Goal: Task Accomplishment & Management: Manage account settings

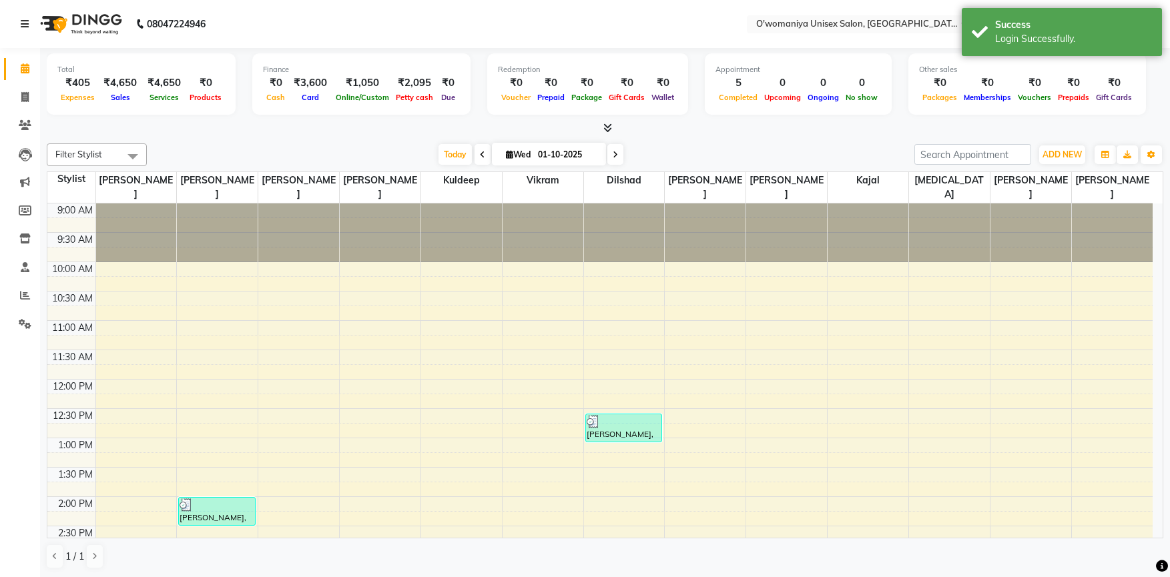
click at [22, 24] on icon at bounding box center [25, 23] width 8 height 9
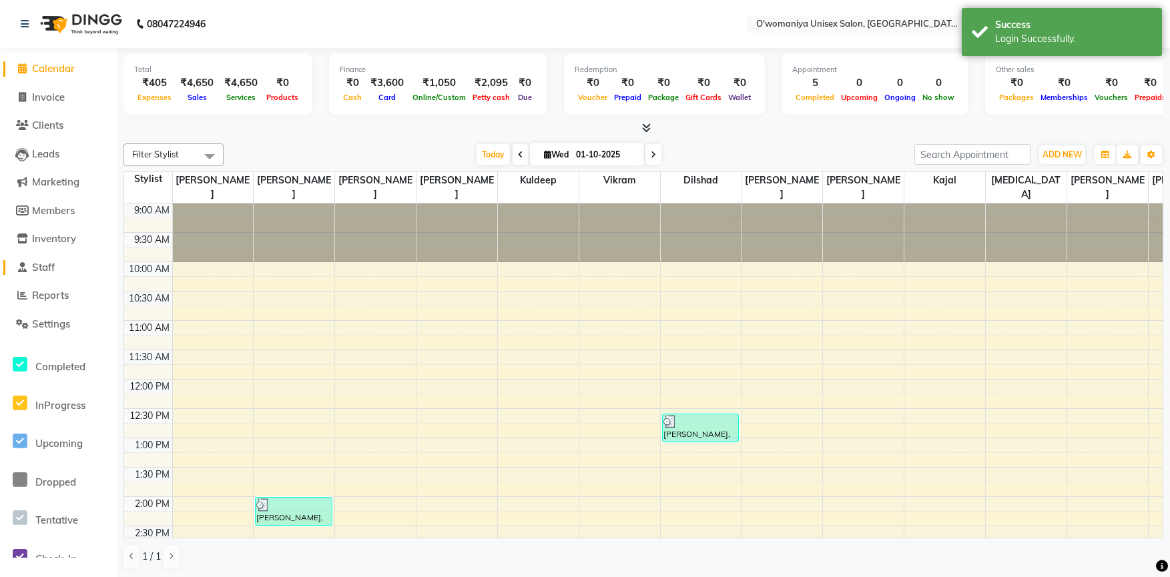
click at [58, 268] on link "Staff" at bounding box center [58, 267] width 110 height 15
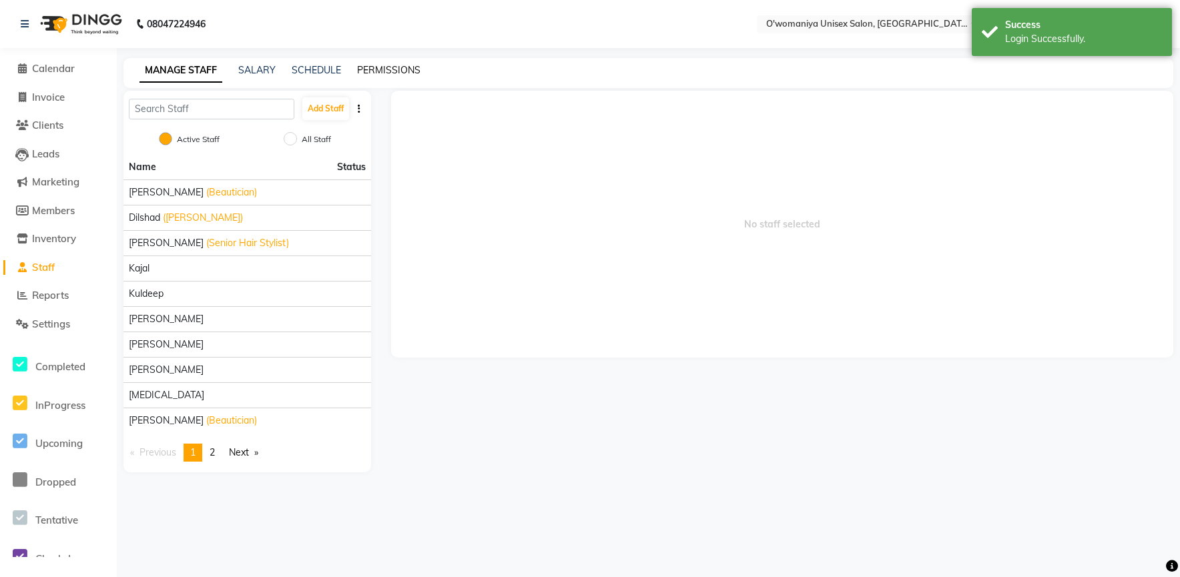
click at [366, 69] on link "PERMISSIONS" at bounding box center [388, 70] width 63 height 12
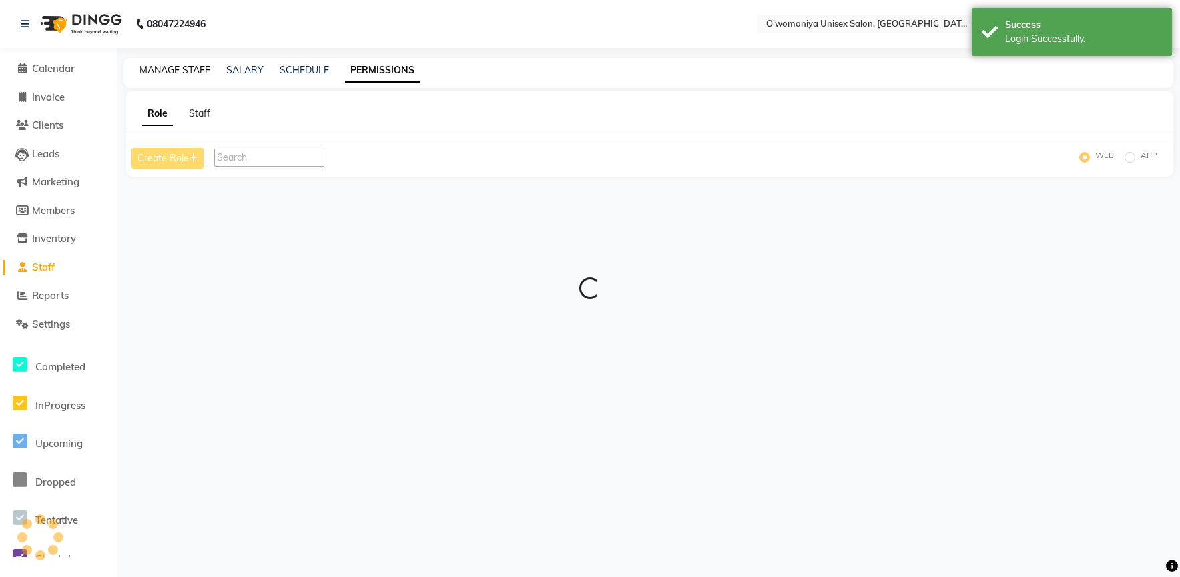
click at [167, 69] on link "MANAGE STAFF" at bounding box center [174, 70] width 71 height 12
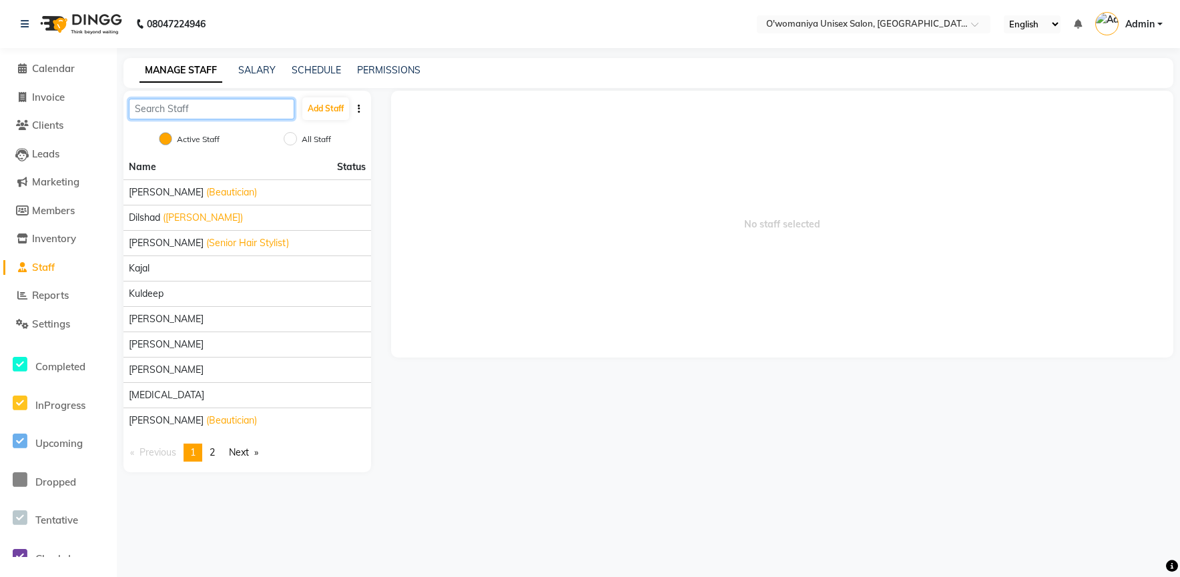
click at [213, 103] on input "text" at bounding box center [211, 109] width 165 height 21
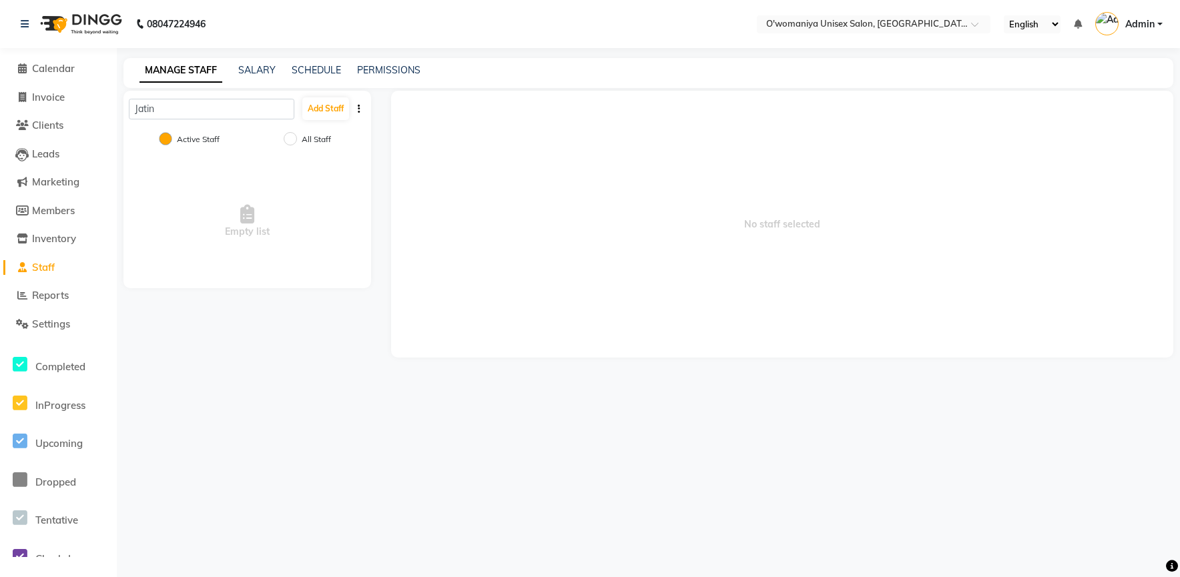
click at [307, 234] on div "Empty list" at bounding box center [247, 221] width 248 height 133
click at [173, 113] on input "Jatin" at bounding box center [211, 109] width 165 height 21
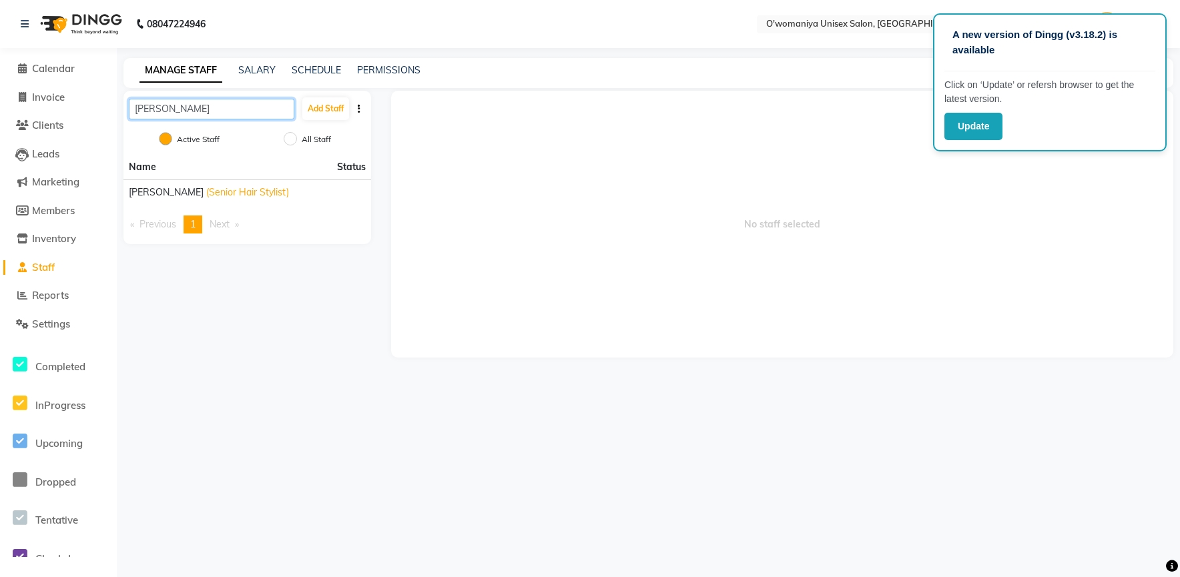
type input "J"
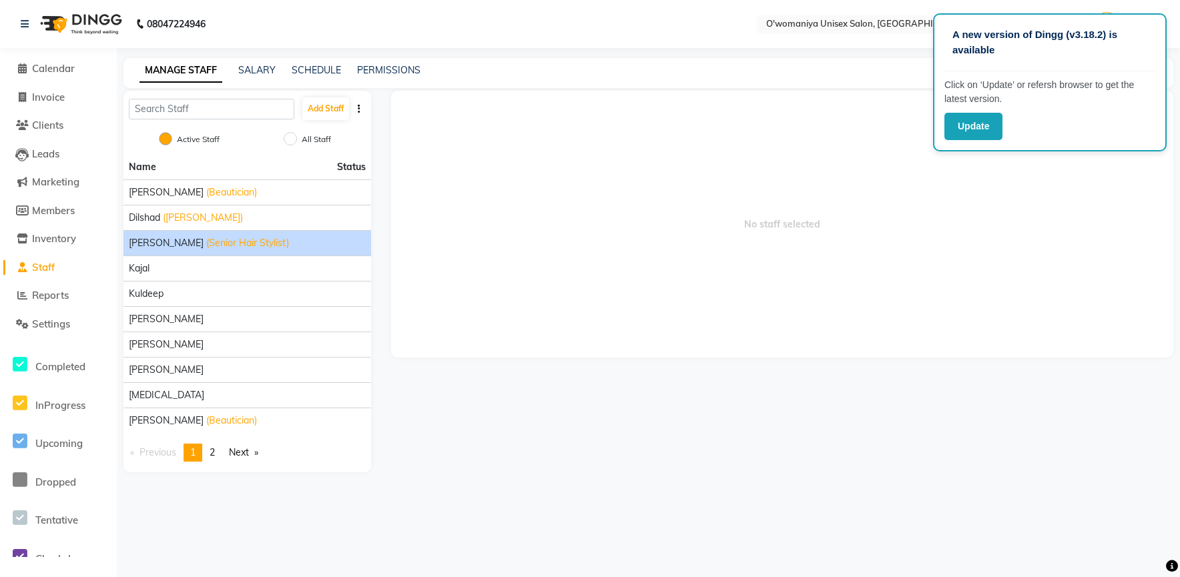
click at [151, 252] on li "[PERSON_NAME] (Senior Hair Stylist)" at bounding box center [247, 242] width 248 height 25
click at [206, 246] on span "(Senior Hair Stylist)" at bounding box center [247, 243] width 83 height 14
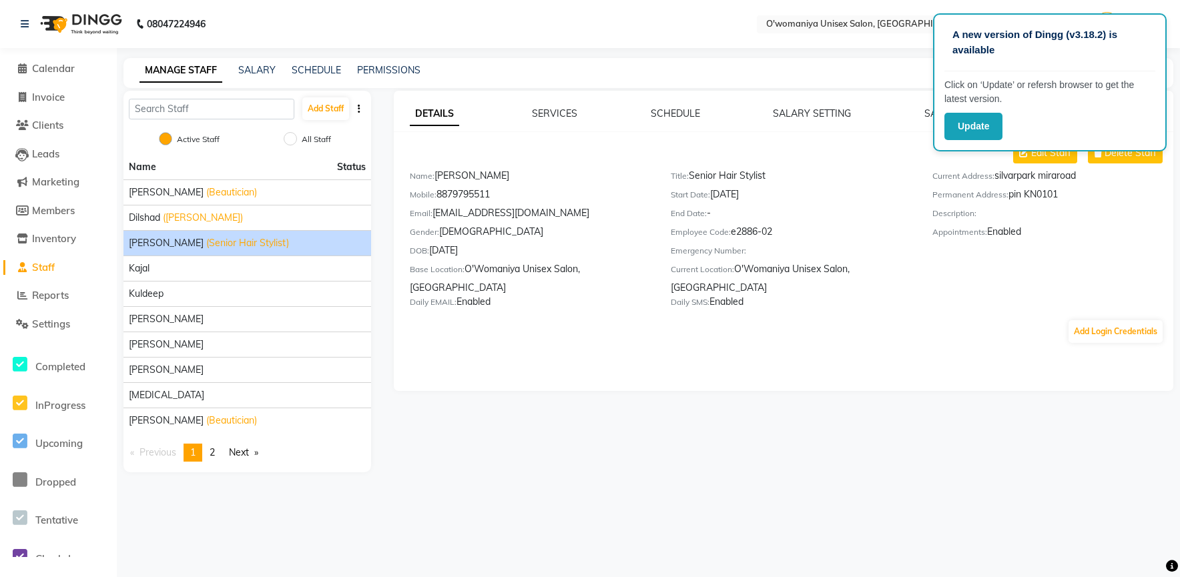
click at [936, 200] on label "Permanent Address:" at bounding box center [970, 195] width 76 height 12
click at [960, 128] on button "Update" at bounding box center [973, 126] width 58 height 27
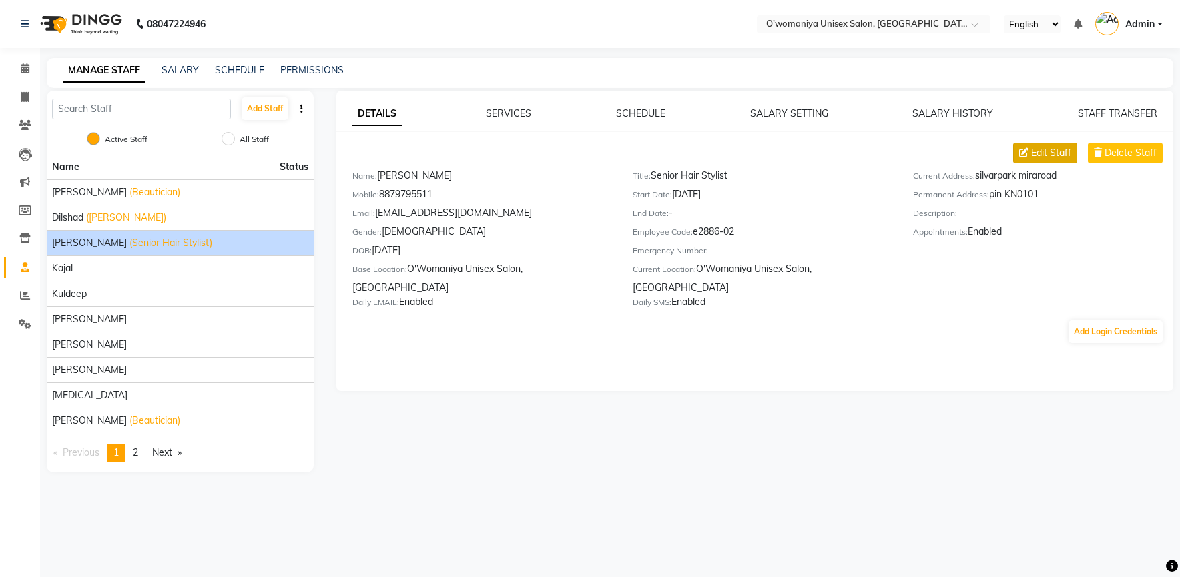
click at [1060, 162] on button "Edit Staff" at bounding box center [1045, 153] width 64 height 21
select select "[DEMOGRAPHIC_DATA]"
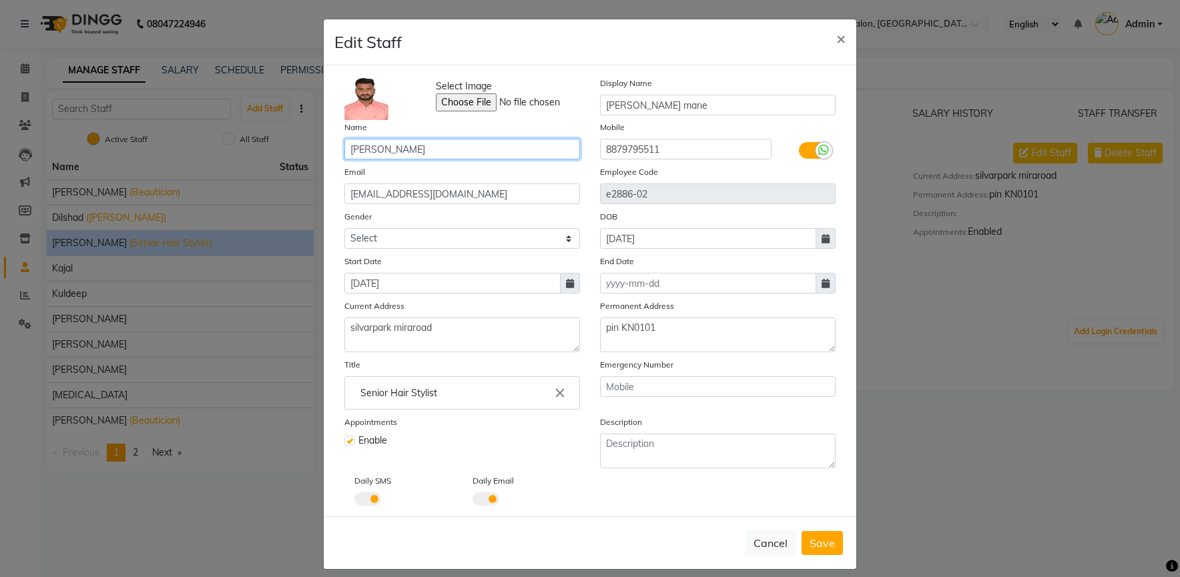
click at [350, 151] on input "[PERSON_NAME]" at bounding box center [462, 149] width 236 height 21
type input "[PERSON_NAME]"
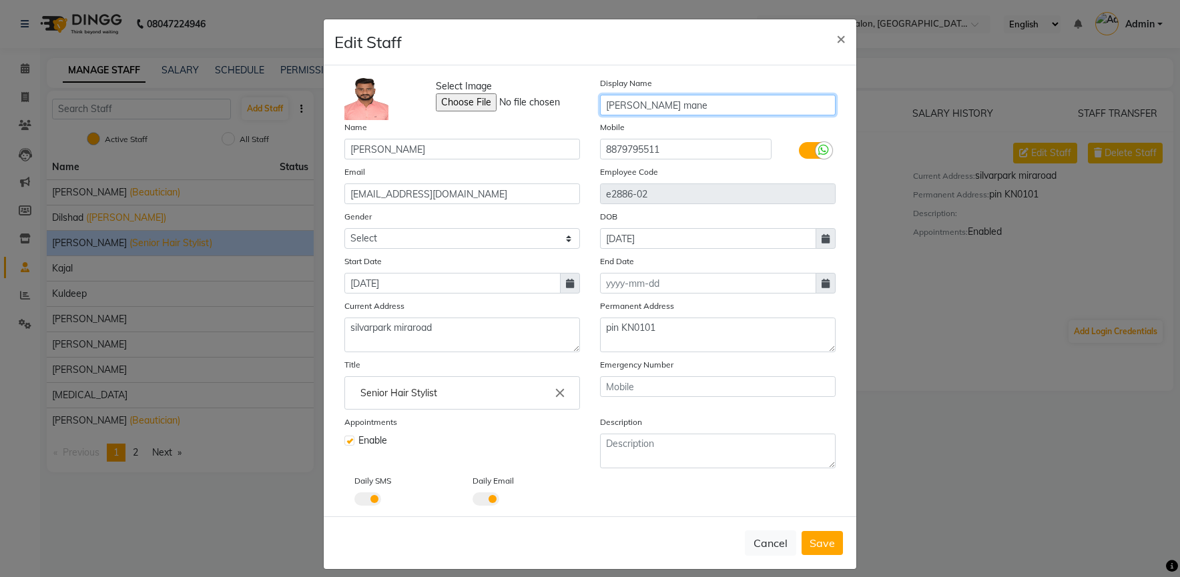
click at [605, 106] on input "jateen mane" at bounding box center [718, 105] width 236 height 21
click at [633, 104] on input "Jateen mane" at bounding box center [718, 105] width 236 height 21
type input "Jateen Mane"
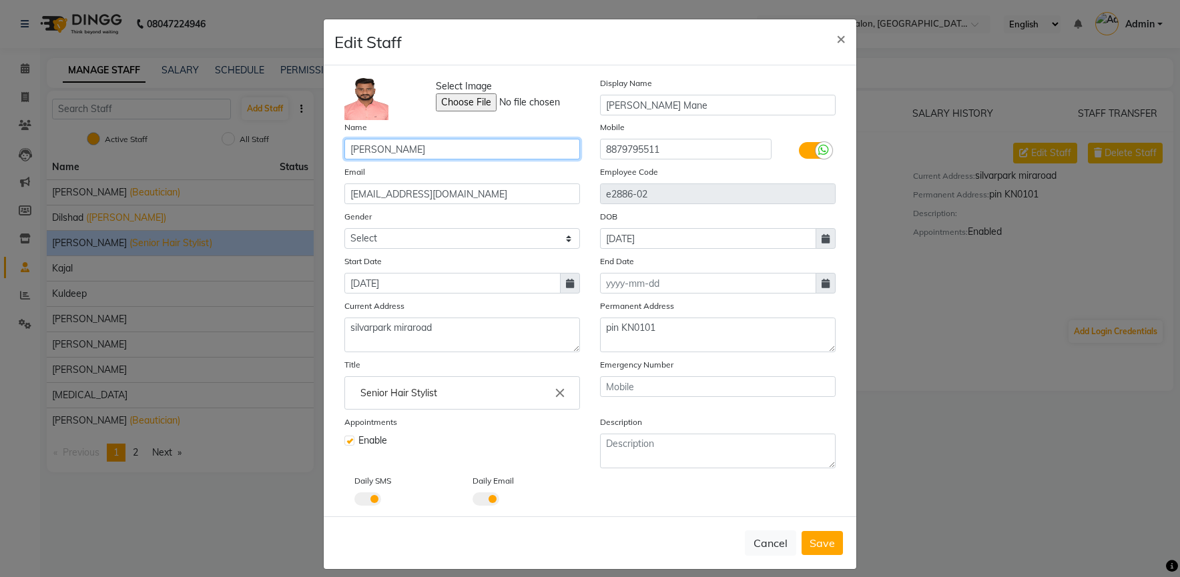
click at [446, 153] on input "[PERSON_NAME]" at bounding box center [462, 149] width 236 height 21
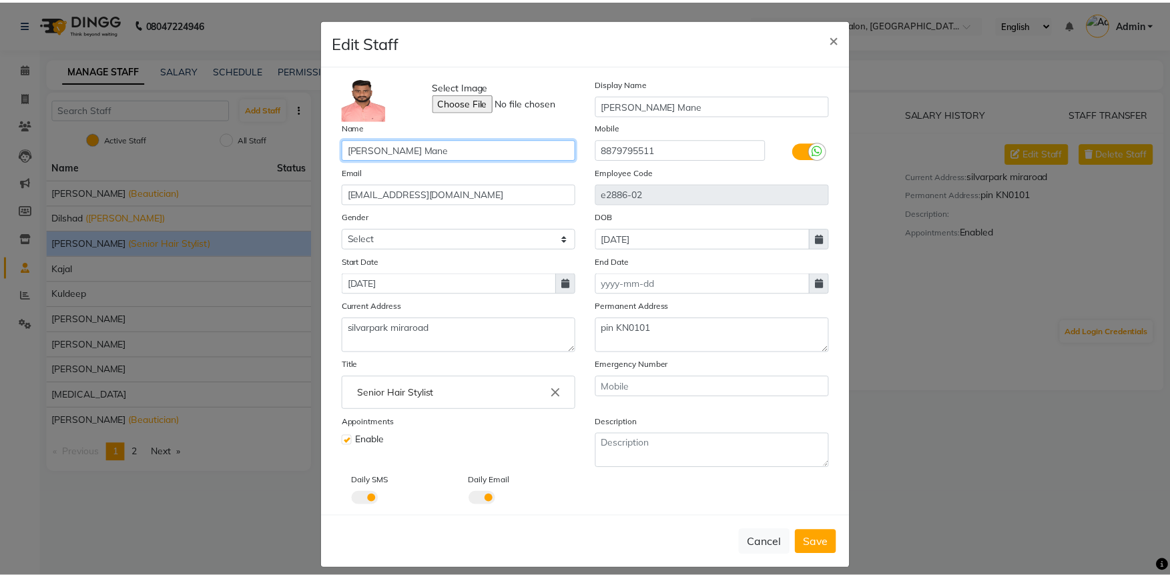
scroll to position [11, 0]
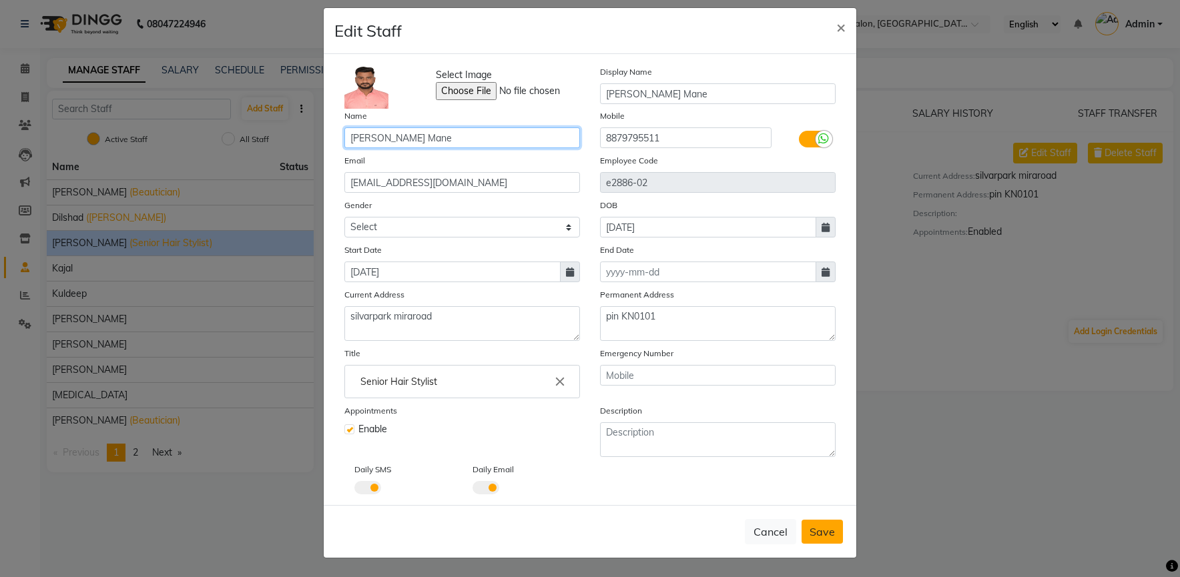
type input "Jateen Mane"
click at [829, 531] on span "Save" at bounding box center [821, 531] width 25 height 13
select select
checkbox input "false"
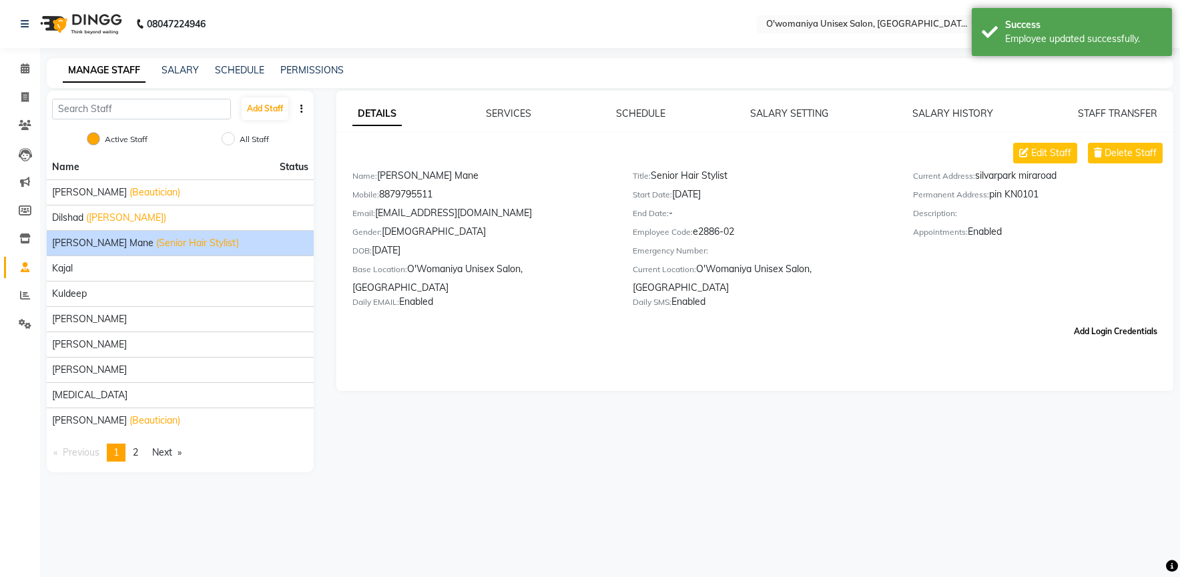
click at [1082, 322] on button "Add Login Credentials" at bounding box center [1115, 331] width 94 height 23
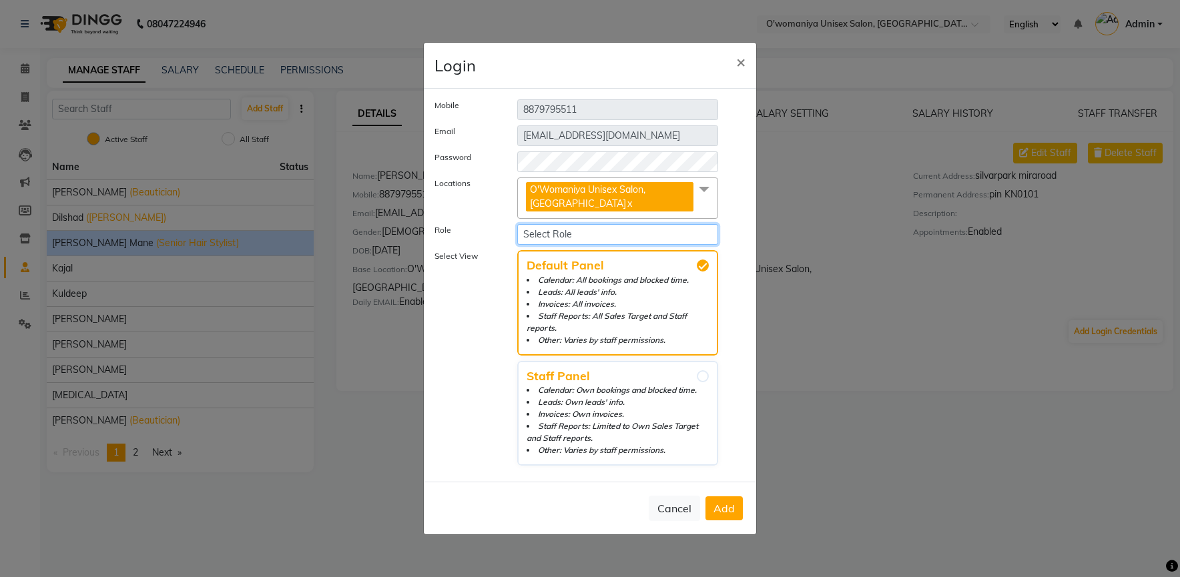
click at [537, 245] on select "Select Role Operator Manager Administrator" at bounding box center [617, 234] width 201 height 21
click at [517, 230] on select "Select Role Operator Manager Administrator" at bounding box center [617, 234] width 201 height 21
click at [632, 245] on select "Select Role Operator Manager Administrator" at bounding box center [617, 234] width 201 height 21
select select "2956"
click at [517, 230] on select "Select Role Operator Manager Administrator" at bounding box center [617, 234] width 201 height 21
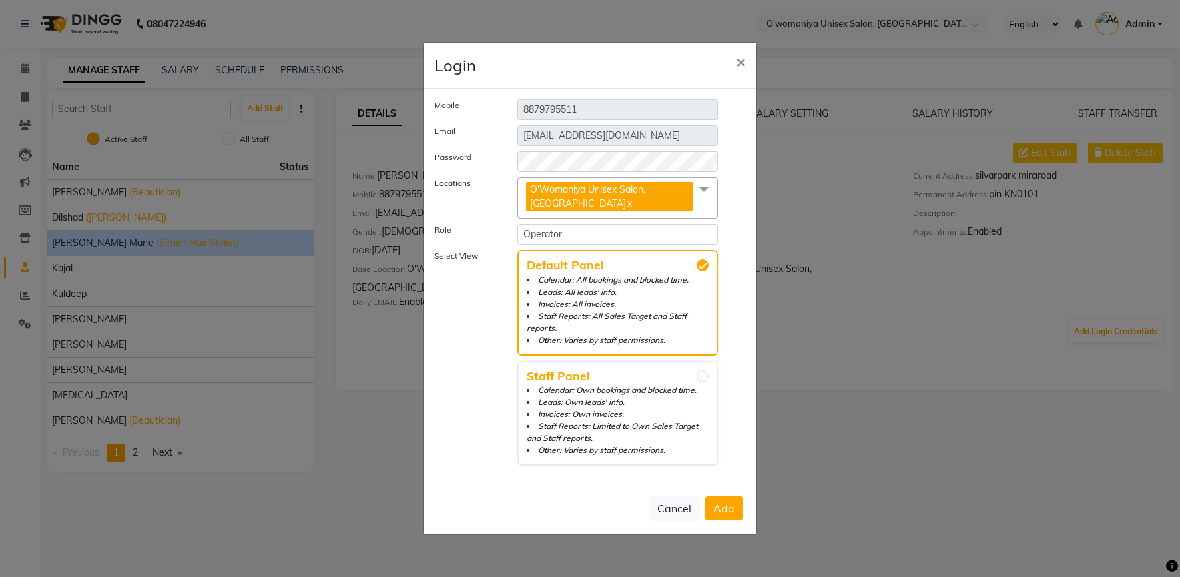
click at [718, 502] on span "Add" at bounding box center [723, 508] width 21 height 13
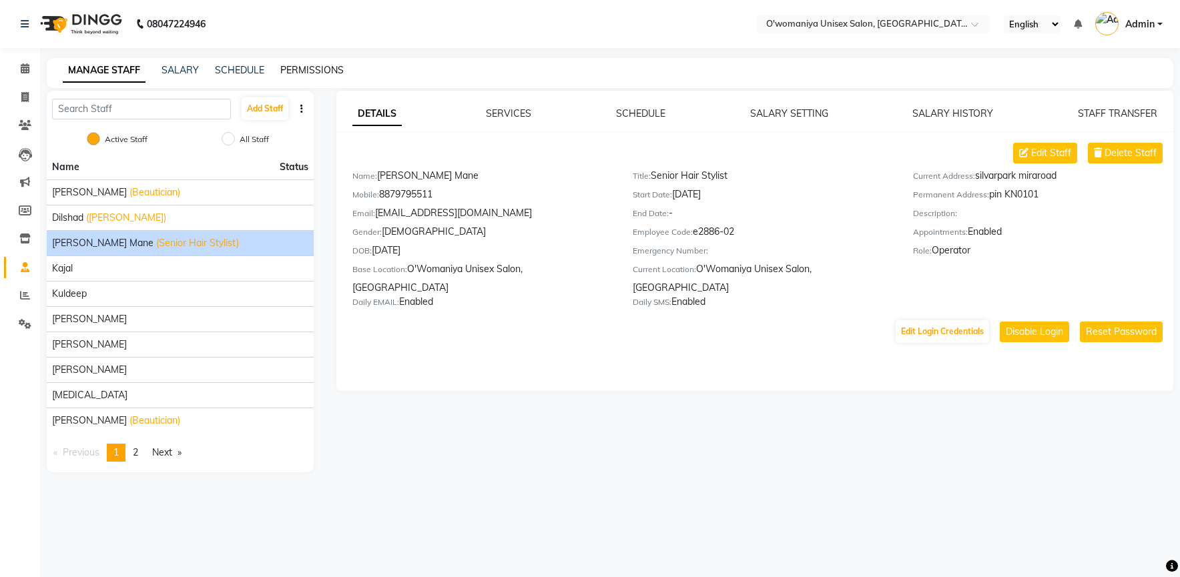
click at [294, 69] on link "PERMISSIONS" at bounding box center [311, 70] width 63 height 12
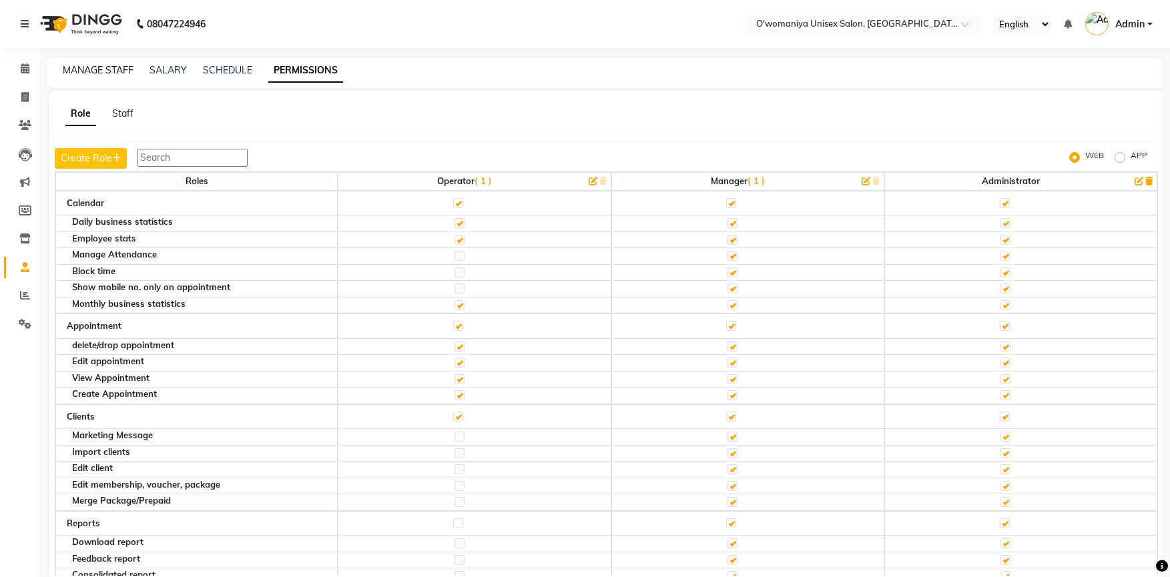
click at [131, 73] on link "MANAGE STAFF" at bounding box center [98, 70] width 71 height 12
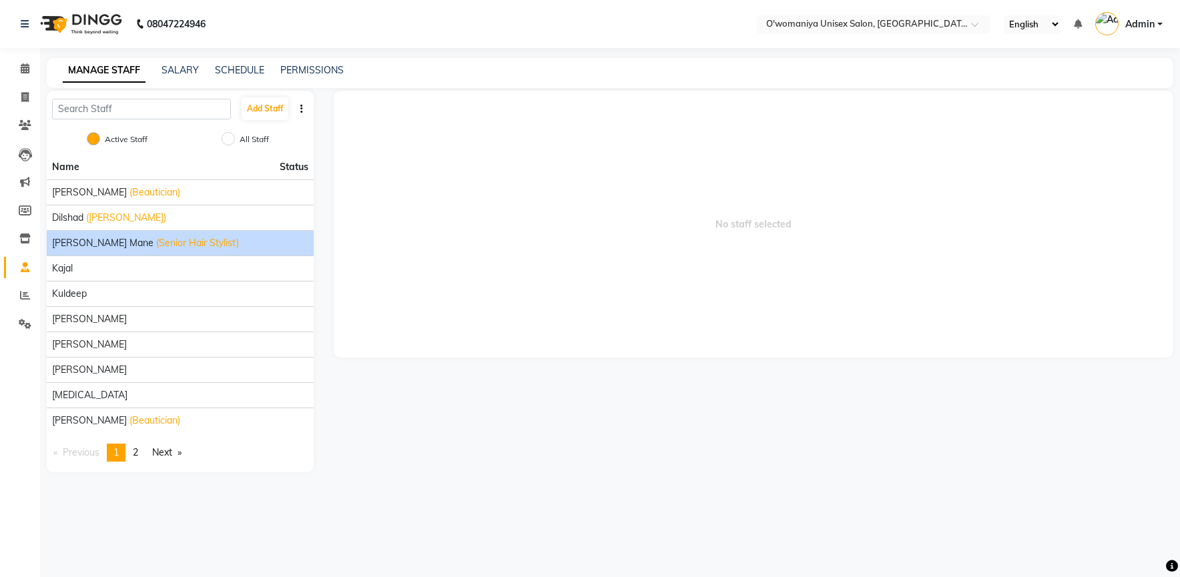
click at [93, 252] on li "Jateen Mane (Senior Hair Stylist)" at bounding box center [180, 242] width 267 height 25
click at [156, 243] on span "(Senior Hair Stylist)" at bounding box center [197, 243] width 83 height 14
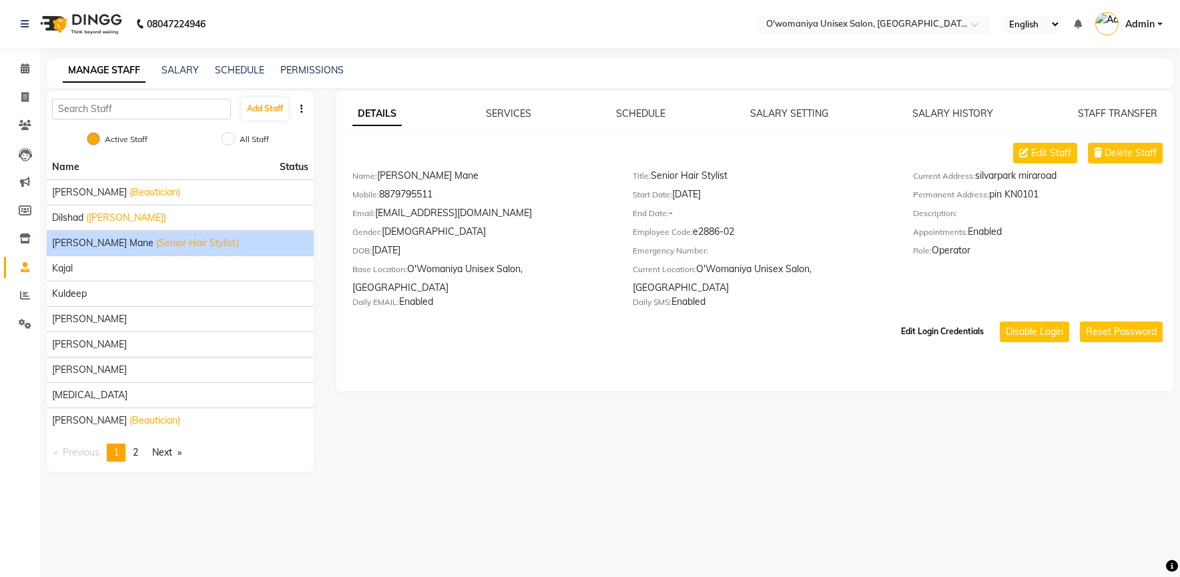
click at [924, 322] on button "Edit Login Credentials" at bounding box center [942, 331] width 93 height 23
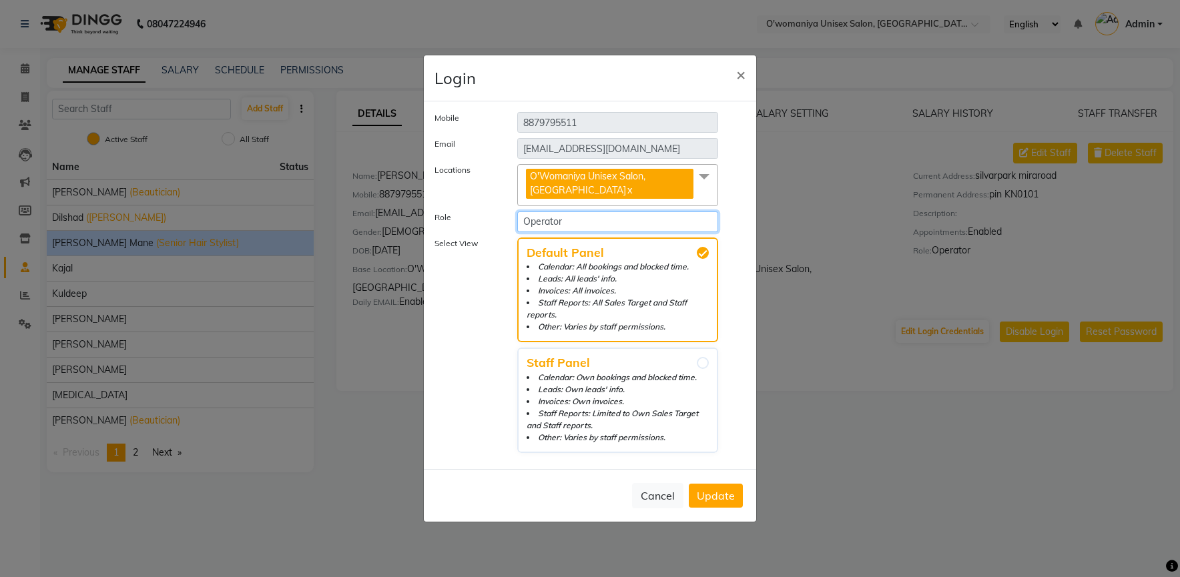
click at [572, 232] on select "Select Role Operator Manager Administrator" at bounding box center [617, 222] width 201 height 21
select select "2958"
click at [517, 217] on select "Select Role Operator Manager Administrator" at bounding box center [617, 222] width 201 height 21
click at [702, 489] on span "Update" at bounding box center [716, 495] width 38 height 13
